Goal: Task Accomplishment & Management: Complete application form

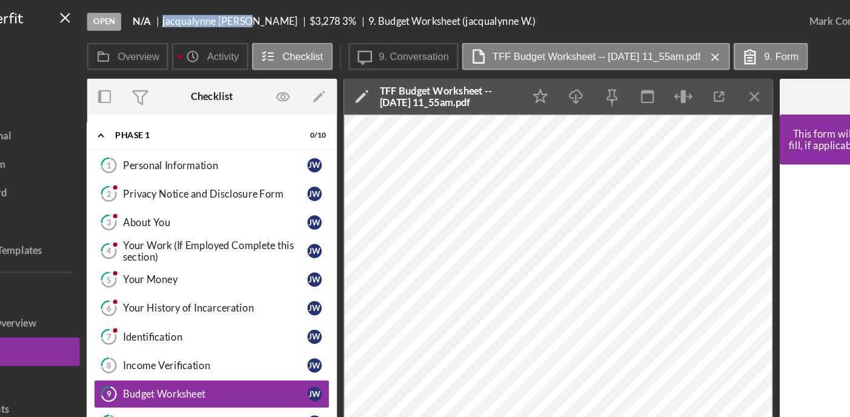
drag, startPoint x: 210, startPoint y: 19, endPoint x: 277, endPoint y: 24, distance: 68.0
click at [277, 24] on div "Open N/A [PERSON_NAME] $3,278 $3,278 3 % 9. Budget Worksheet (jacqualynne W.)" at bounding box center [445, 18] width 600 height 36
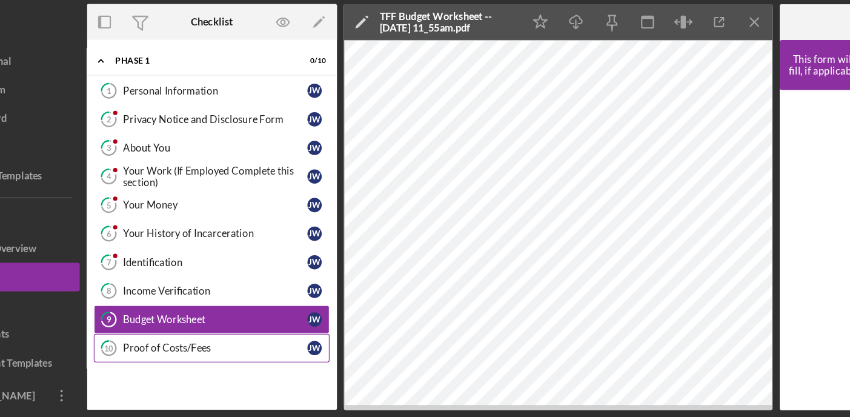
click at [221, 359] on div "Proof of Costs/Fees" at bounding box center [254, 358] width 156 height 10
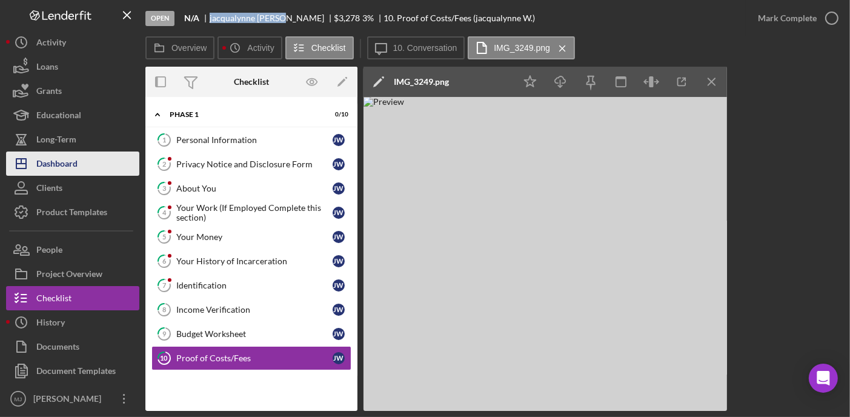
click at [56, 165] on div "Dashboard" at bounding box center [56, 164] width 41 height 27
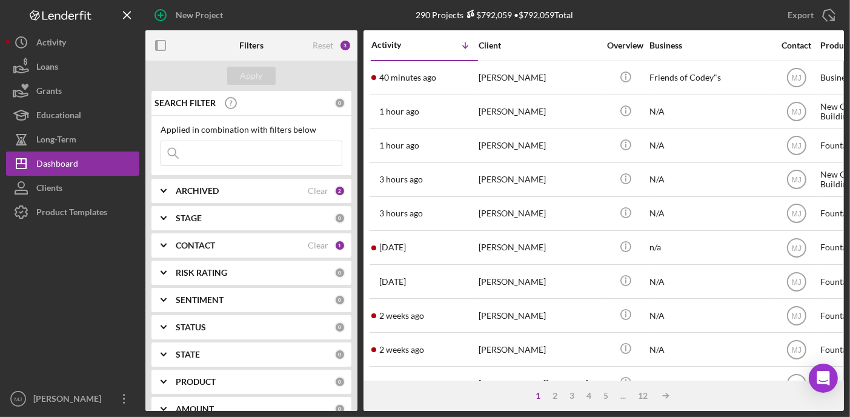
click at [161, 245] on icon "Icon/Expander" at bounding box center [163, 245] width 30 height 30
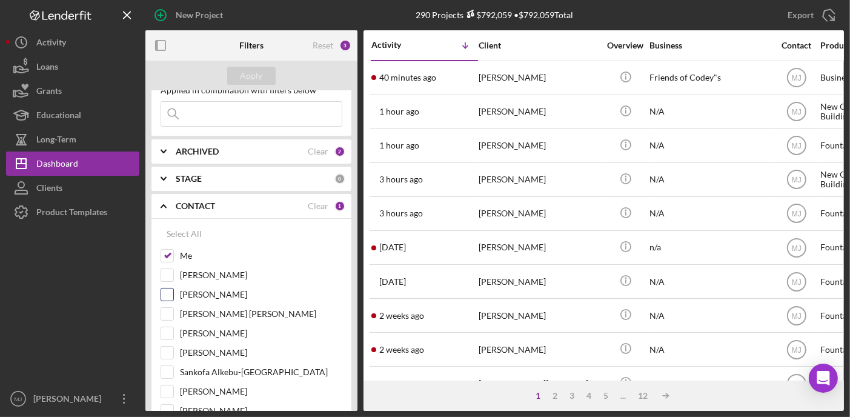
scroll to position [61, 0]
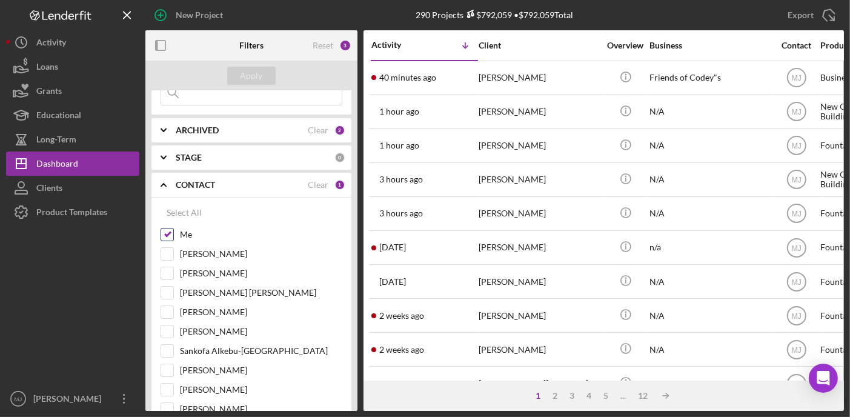
click at [165, 234] on input "Me" at bounding box center [167, 234] width 12 height 12
checkbox input "false"
click at [171, 254] on input "[PERSON_NAME]" at bounding box center [167, 254] width 12 height 12
checkbox input "true"
click at [254, 79] on div "Apply" at bounding box center [251, 76] width 22 height 18
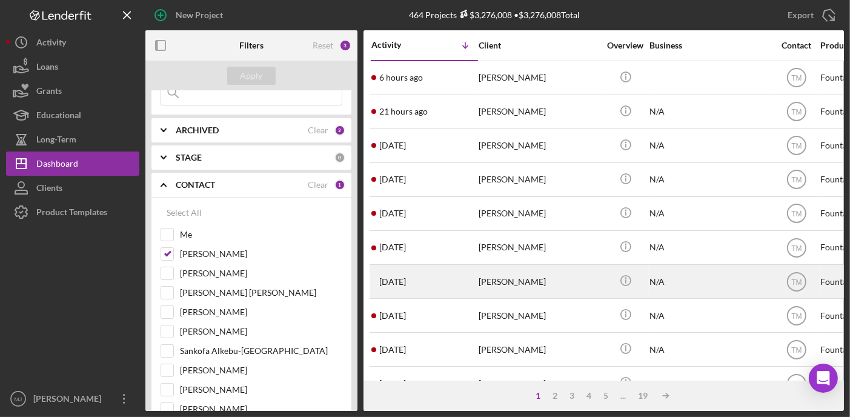
click at [529, 286] on div "[PERSON_NAME]" at bounding box center [539, 281] width 121 height 32
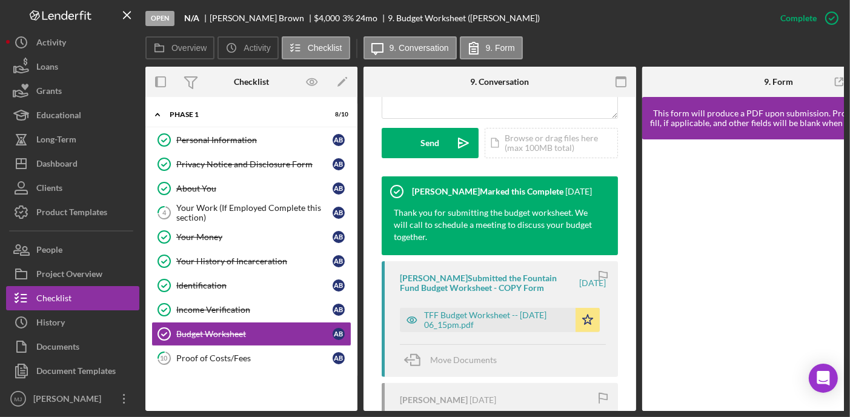
scroll to position [485, 0]
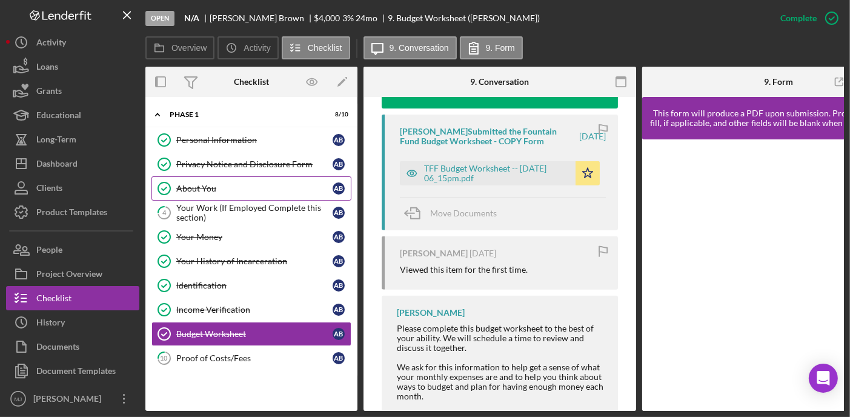
click at [196, 186] on div "About You" at bounding box center [254, 189] width 156 height 10
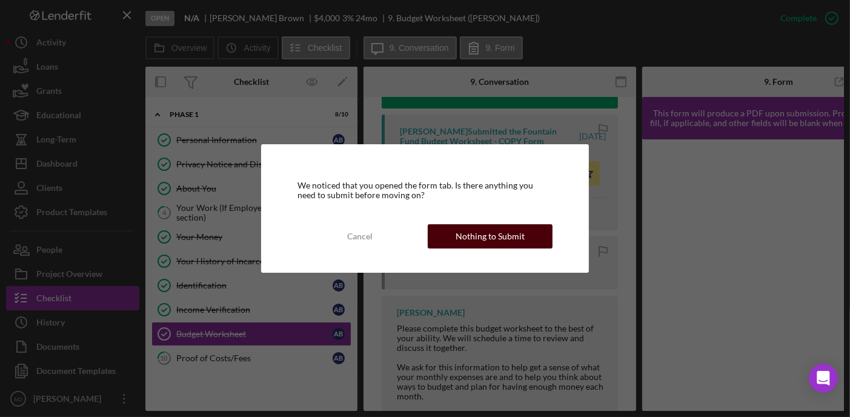
click at [487, 246] on div "Nothing to Submit" at bounding box center [490, 236] width 69 height 24
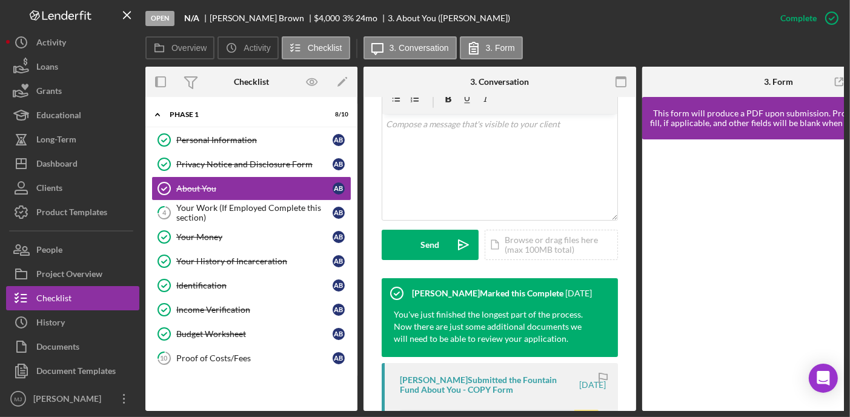
scroll to position [242, 0]
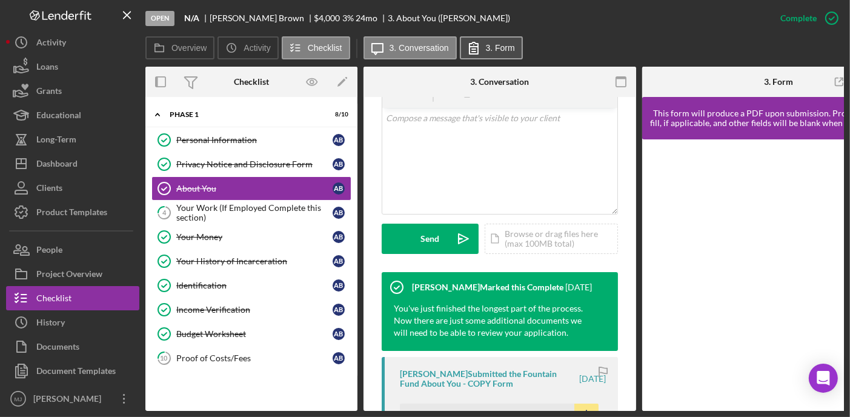
click at [473, 41] on icon at bounding box center [474, 48] width 30 height 30
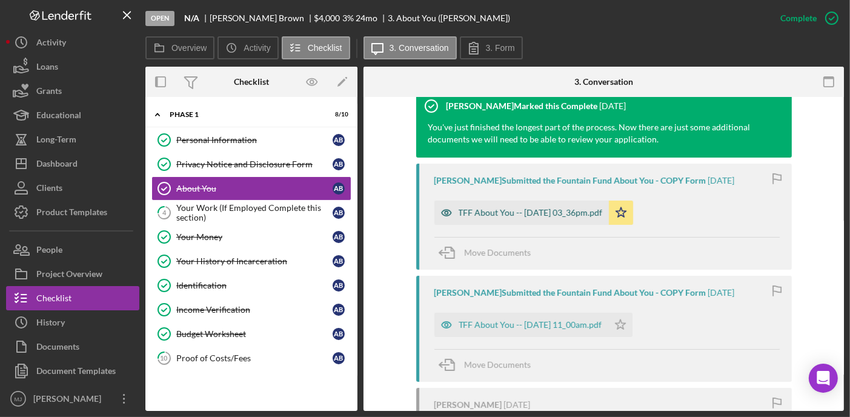
click at [489, 205] on div "TFF About You -- [DATE] 03_36pm.pdf" at bounding box center [521, 213] width 174 height 24
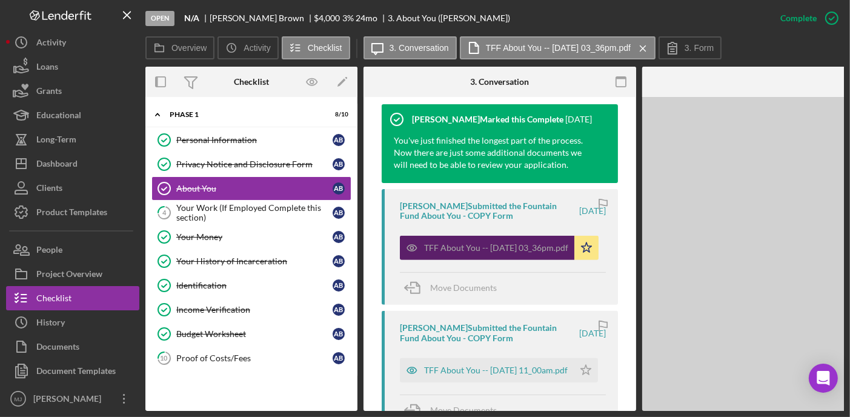
scroll to position [424, 0]
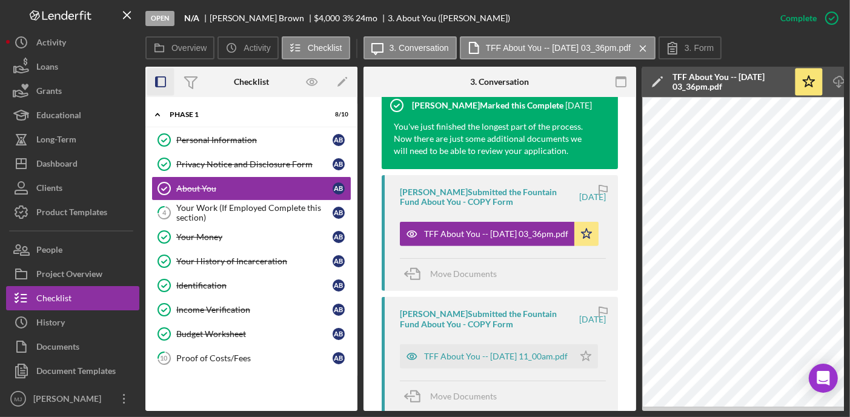
click at [167, 82] on icon "button" at bounding box center [160, 81] width 27 height 27
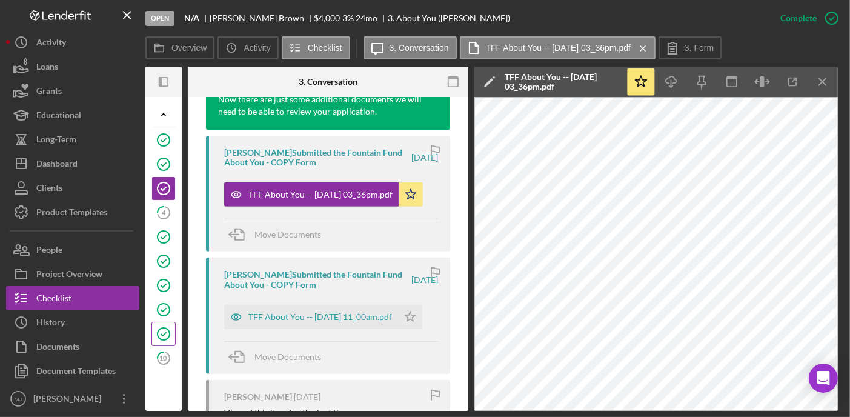
scroll to position [485, 0]
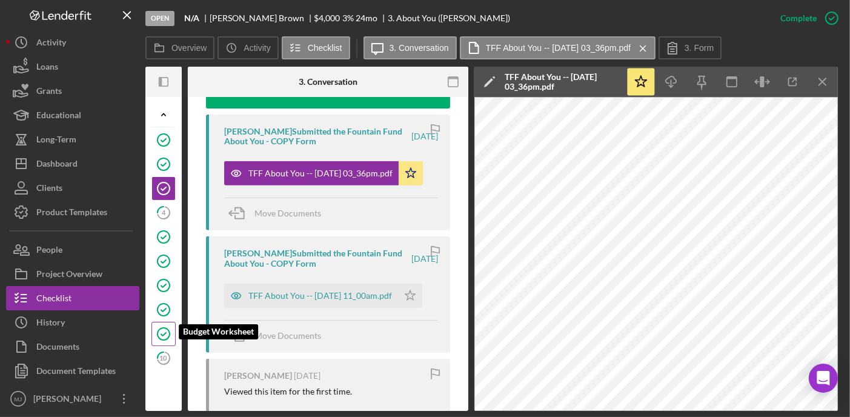
click at [158, 333] on icon "Budget Worksheet" at bounding box center [163, 334] width 30 height 30
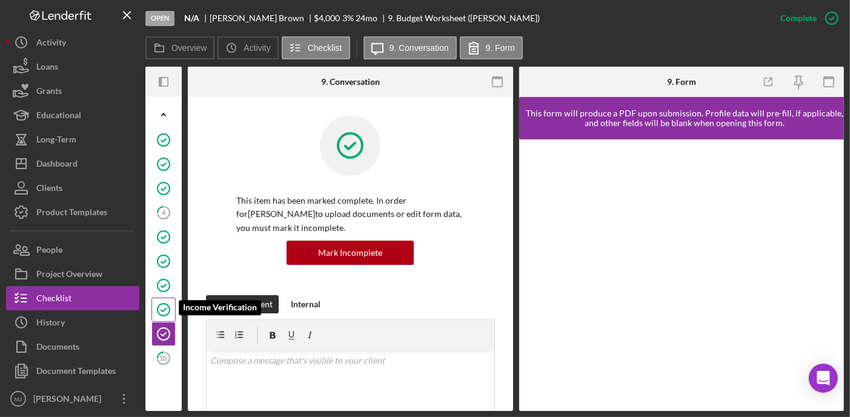
click at [165, 303] on icon "Income Verification" at bounding box center [163, 309] width 30 height 30
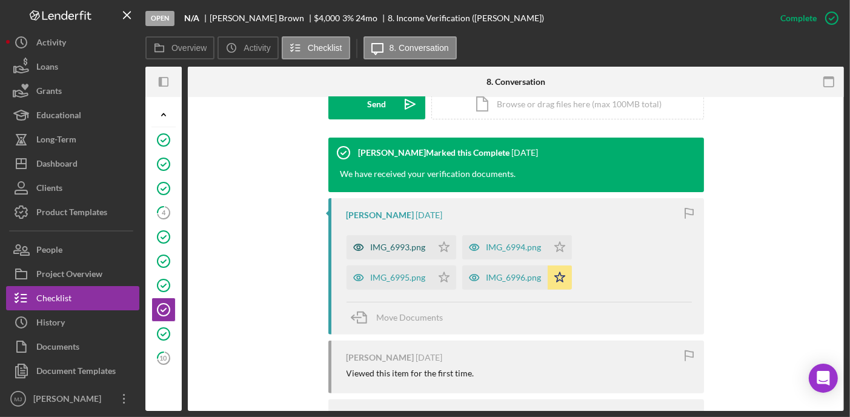
scroll to position [424, 0]
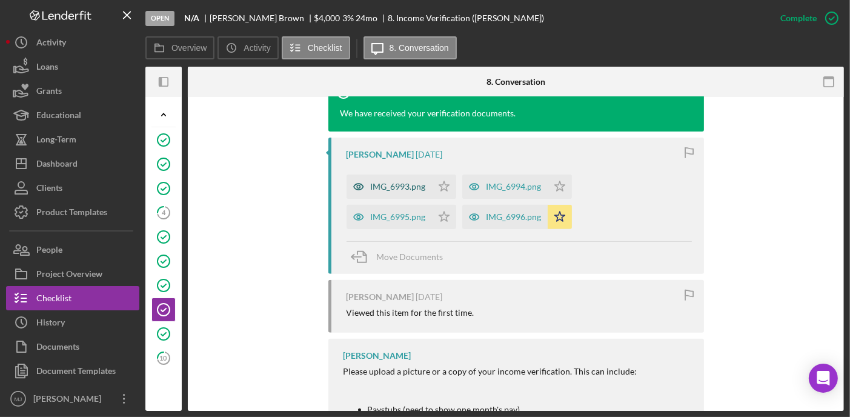
click at [414, 190] on div "IMG_6993.png" at bounding box center [398, 187] width 55 height 10
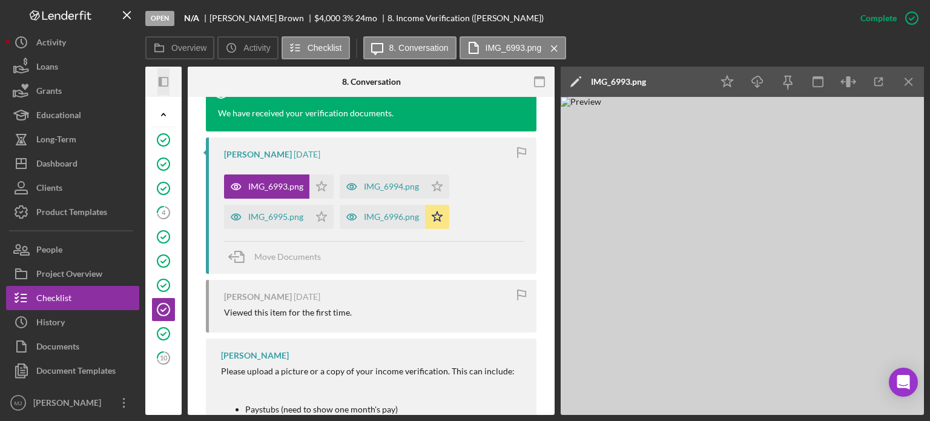
click at [160, 77] on icon "Icon/Panel Side Expand" at bounding box center [163, 81] width 27 height 27
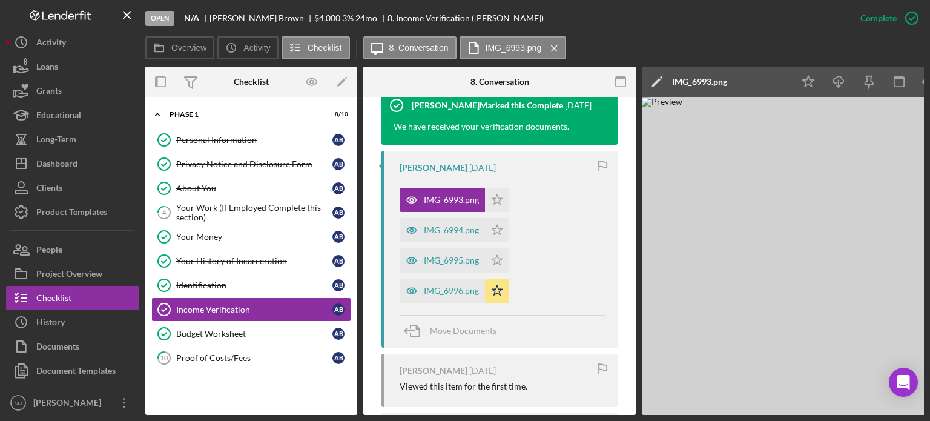
scroll to position [437, 0]
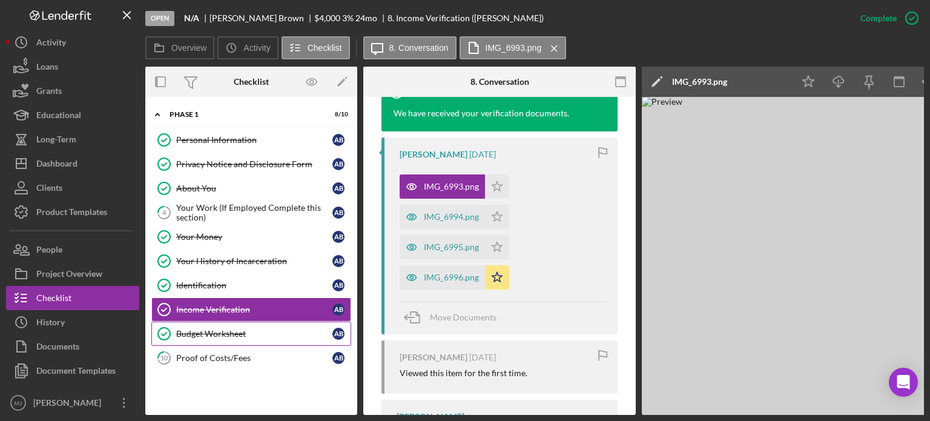
click at [208, 329] on div "Budget Worksheet" at bounding box center [254, 334] width 156 height 10
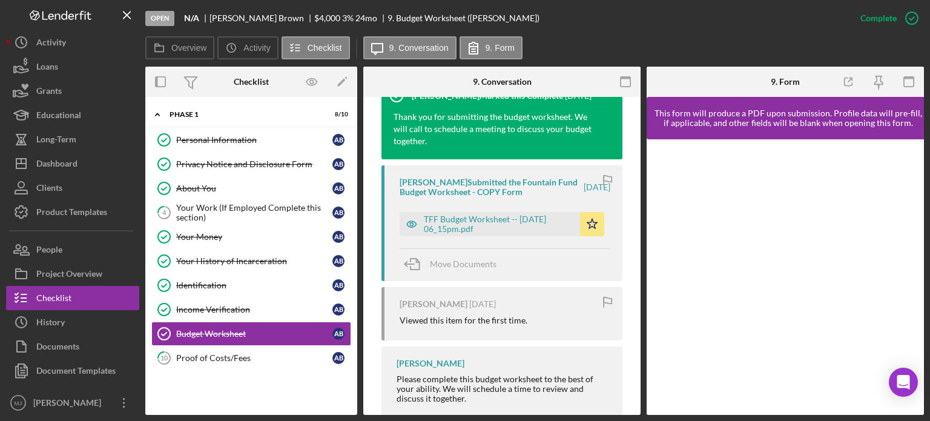
scroll to position [485, 0]
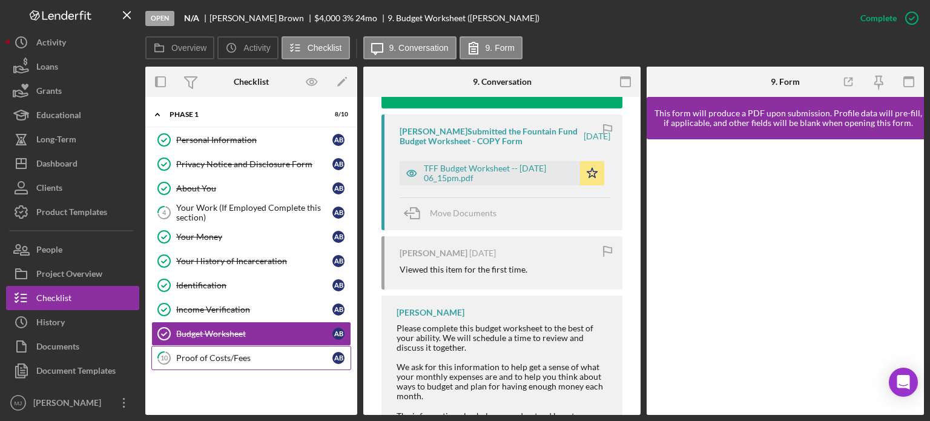
click at [228, 354] on div "Proof of Costs/Fees" at bounding box center [254, 358] width 156 height 10
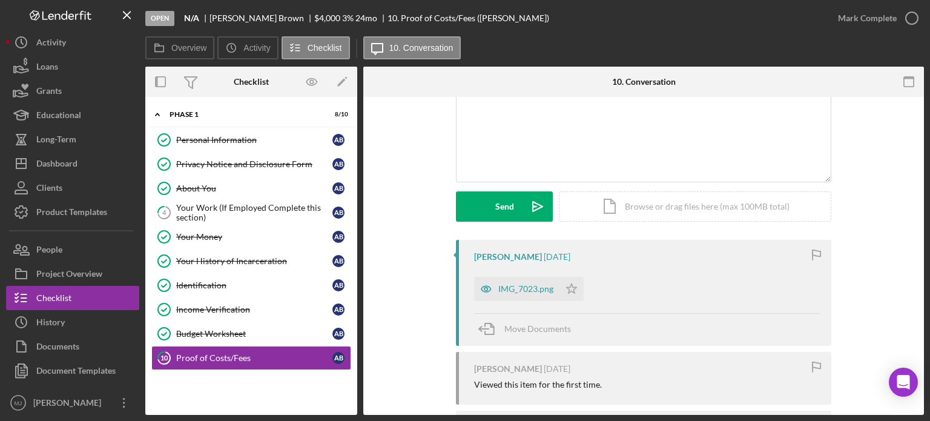
scroll to position [242, 0]
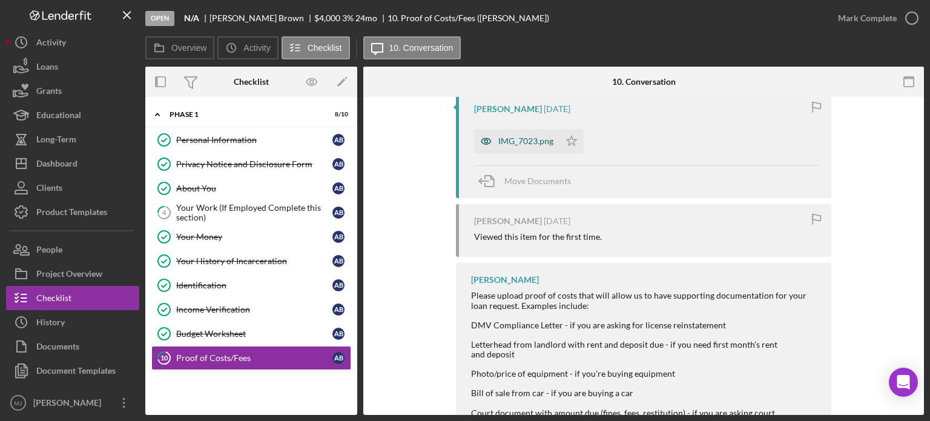
click at [519, 136] on div "IMG_7023.png" at bounding box center [526, 141] width 55 height 10
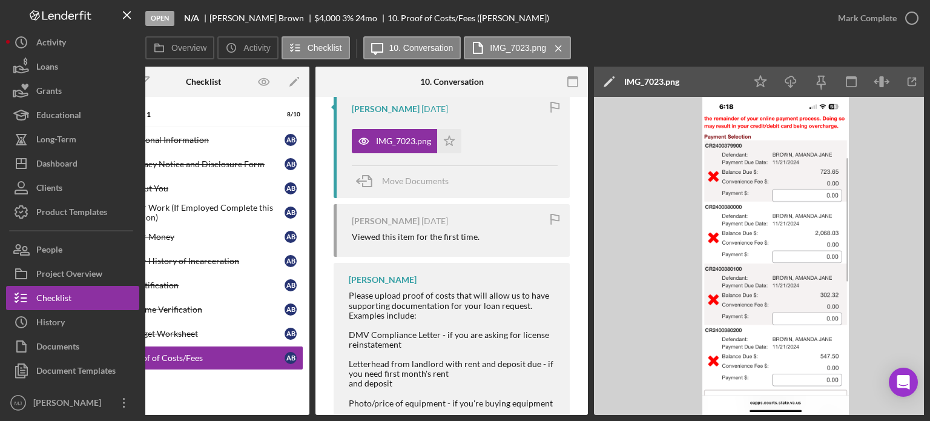
scroll to position [0, 0]
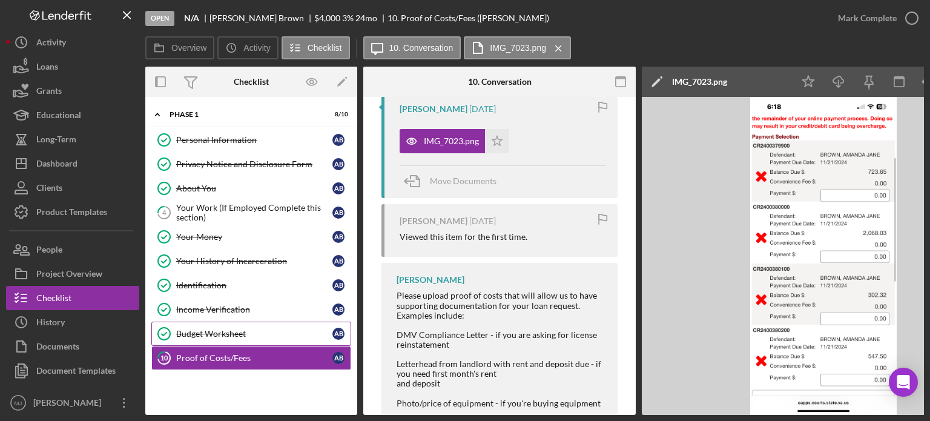
click at [262, 331] on div "Budget Worksheet" at bounding box center [254, 334] width 156 height 10
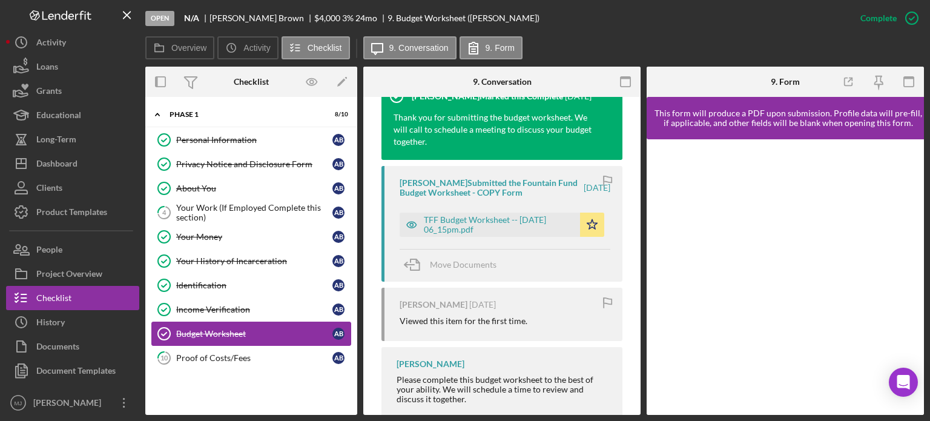
scroll to position [434, 0]
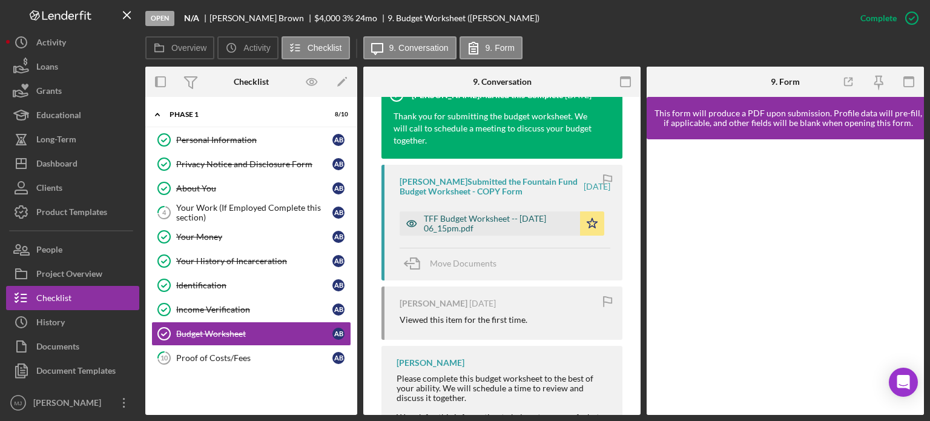
click at [535, 231] on div "TFF Budget Worksheet -- [DATE] 06_15pm.pdf" at bounding box center [499, 223] width 150 height 19
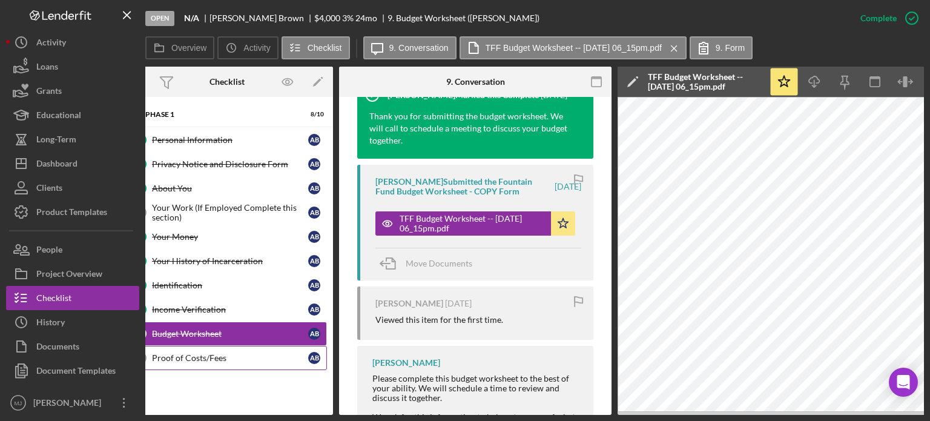
scroll to position [0, 15]
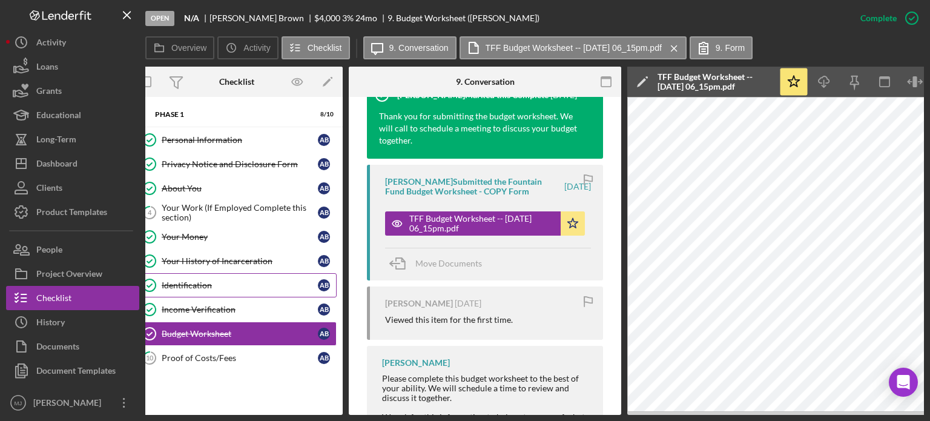
click at [181, 274] on link "Identification Identification A B" at bounding box center [237, 285] width 200 height 24
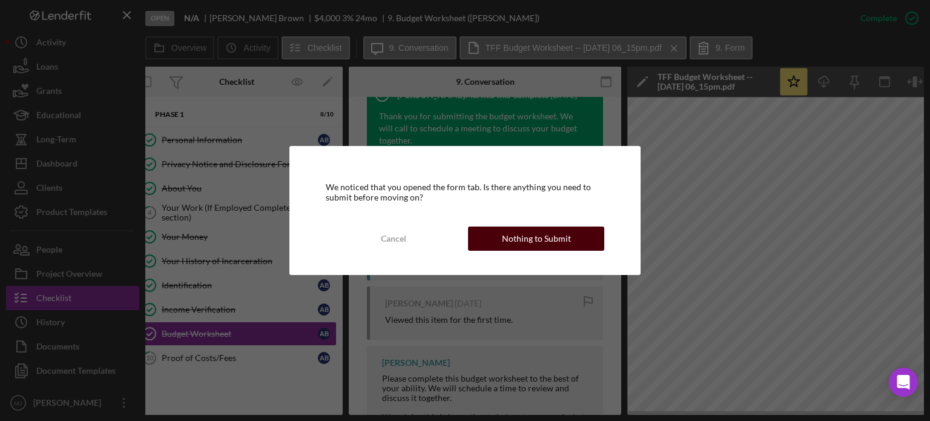
click at [526, 247] on div "Nothing to Submit" at bounding box center [536, 239] width 69 height 24
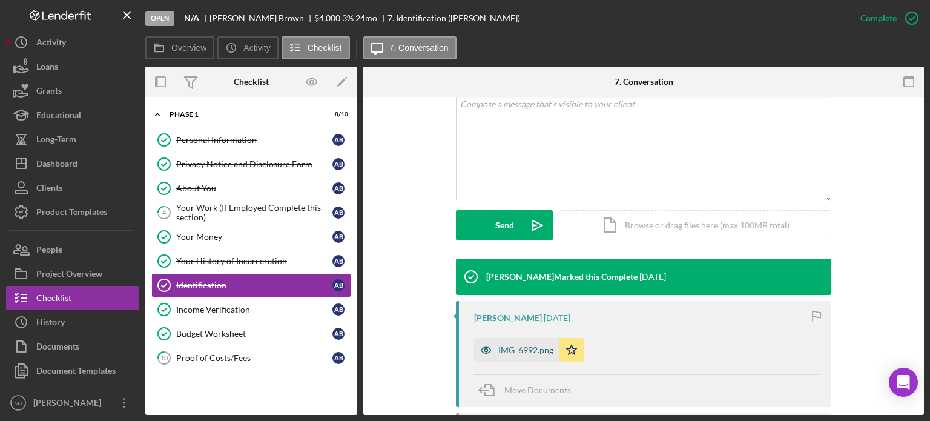
click at [519, 351] on div "IMG_6992.png" at bounding box center [526, 350] width 55 height 10
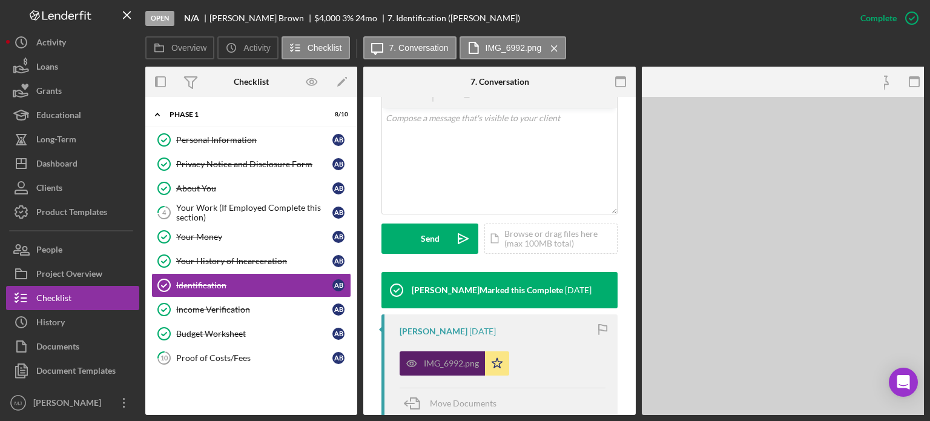
scroll to position [256, 0]
